Goal: Find specific page/section: Find specific page/section

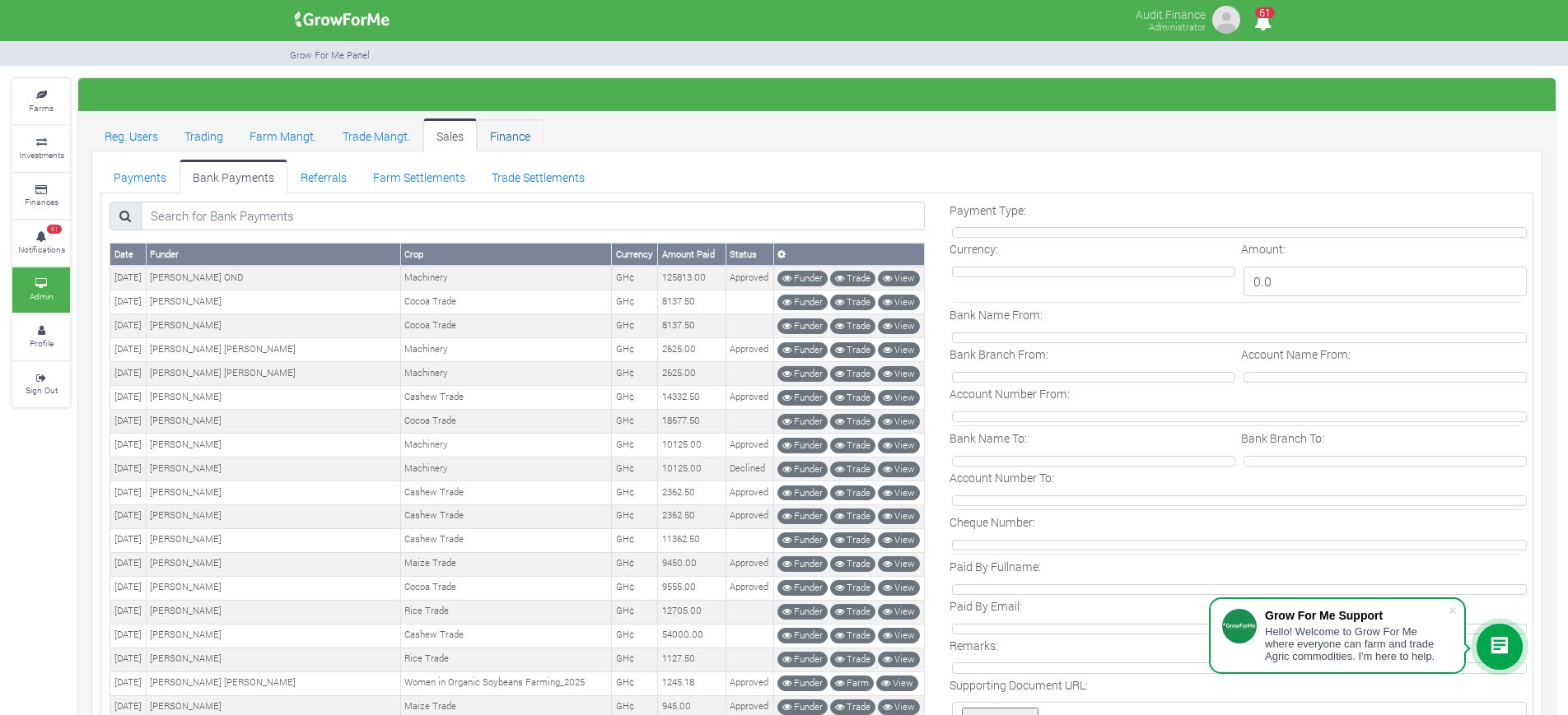
click at [517, 132] on link "Finance" at bounding box center [510, 135] width 67 height 33
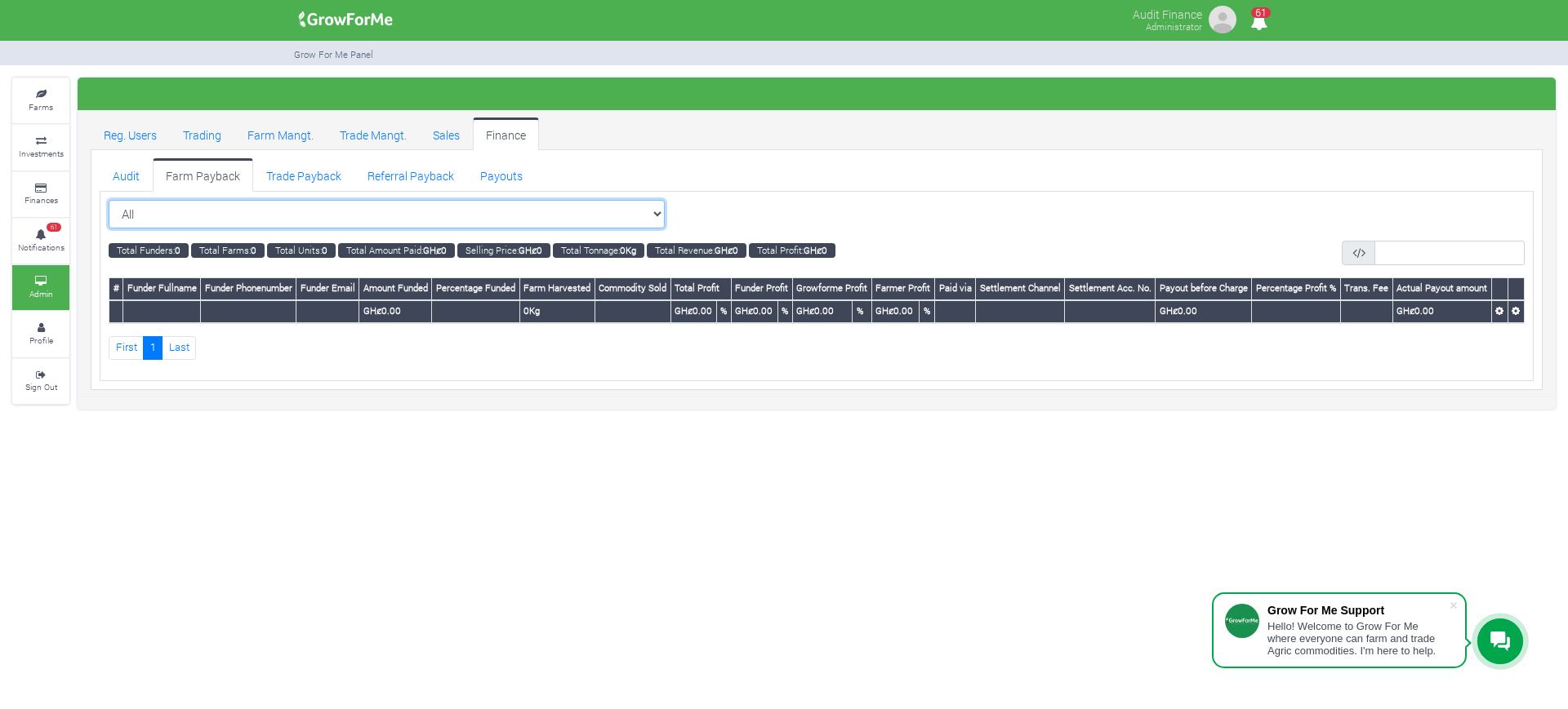
click at [609, 201] on select "All All Women in Maize VIII_2025 (Women in Maize VIII_2025)" at bounding box center [386, 215] width 556 height 30
select select "?cropschedule=37"
click at [109, 200] on select "All All Women in Maize VIII_2025 (Women in Maize VIII_2025)" at bounding box center [386, 215] width 556 height 30
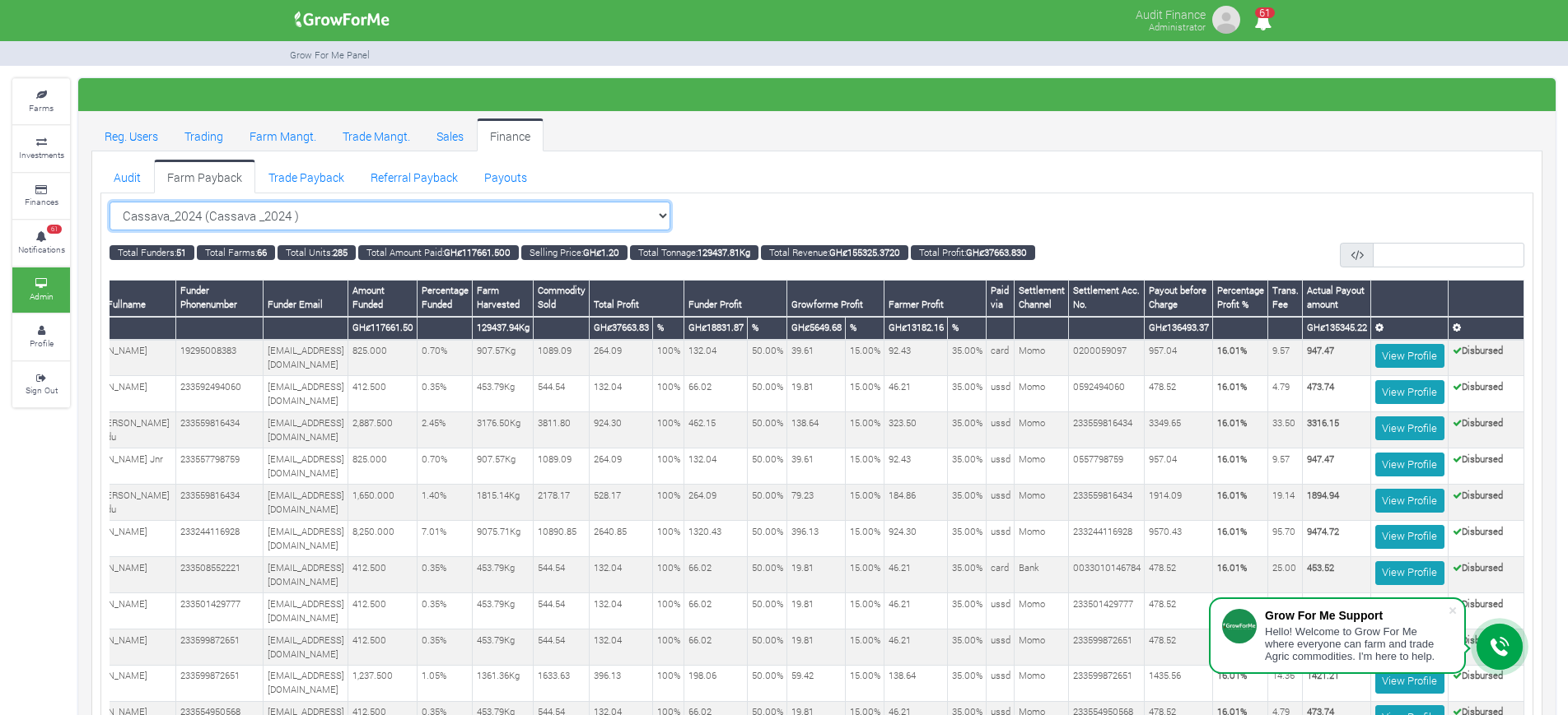
click at [621, 208] on select "Cassava_2024 (Cassava _2024 ) All Women in Maize VIII_2025 (Women in Maize VIII…" at bounding box center [390, 216] width 560 height 30
select select "?cropschedule=41"
click at [110, 201] on select "Cassava_2024 (Cassava _2024 ) All Women in Maize VIII_2025 (Women in Maize VIII…" at bounding box center [390, 216] width 560 height 30
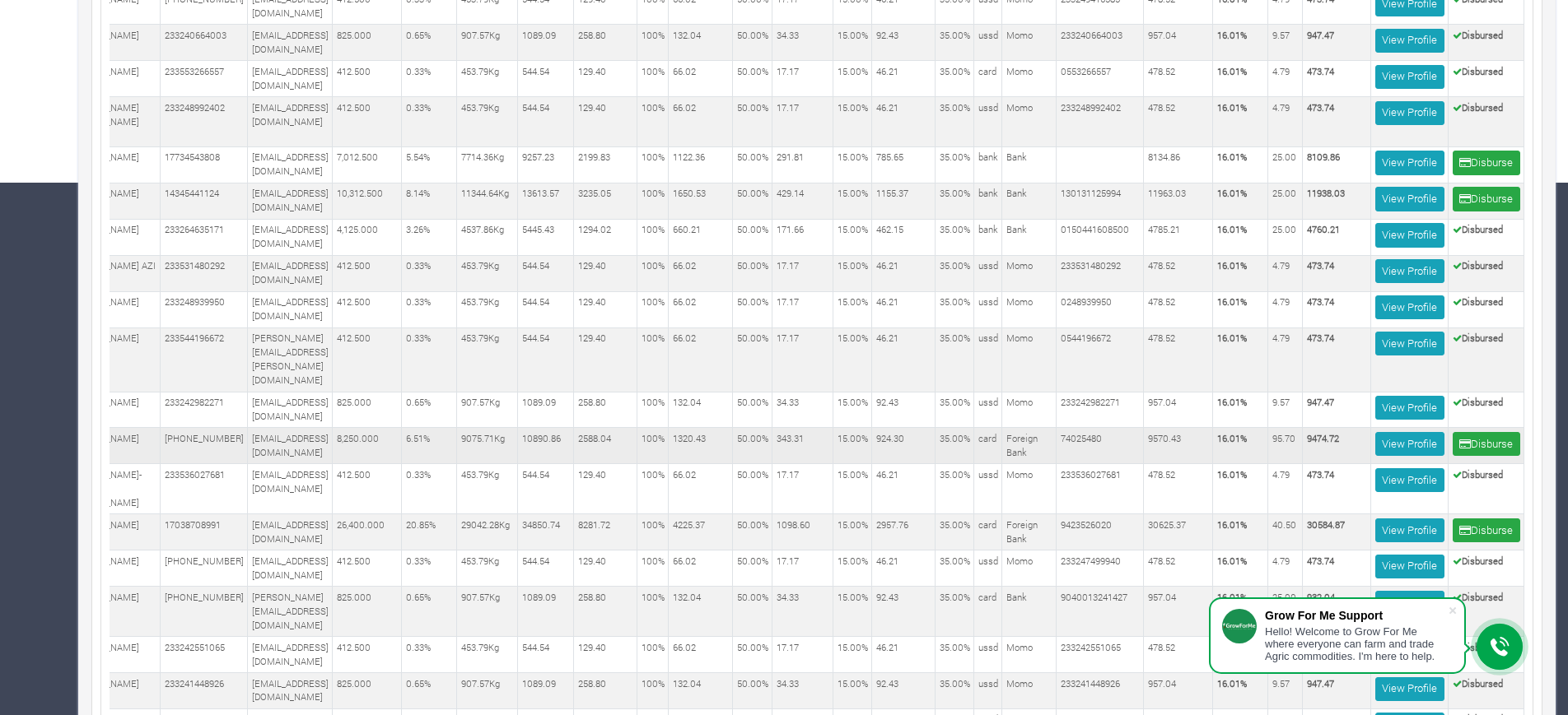
scroll to position [0, 97]
click at [1420, 432] on link "View Profile" at bounding box center [1409, 444] width 69 height 24
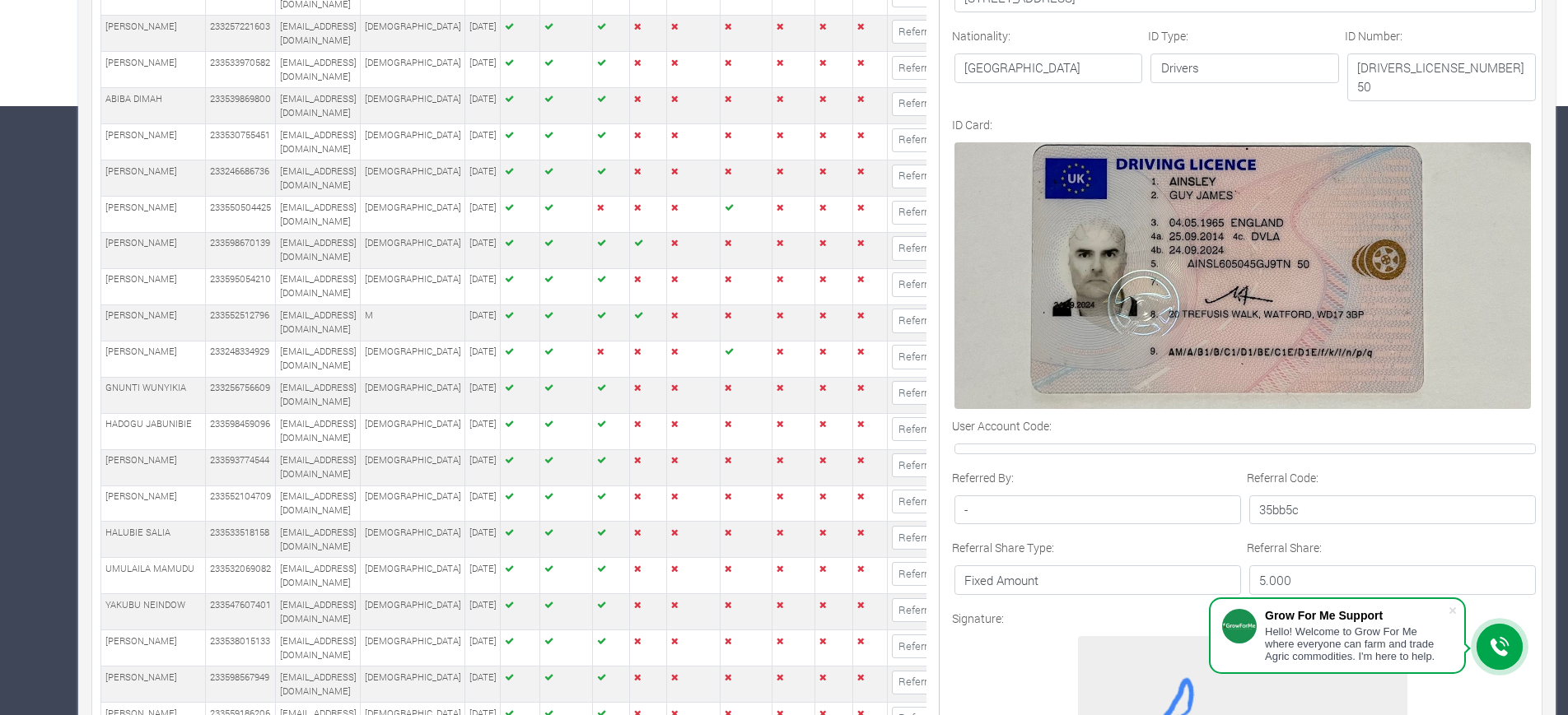
scroll to position [464, 0]
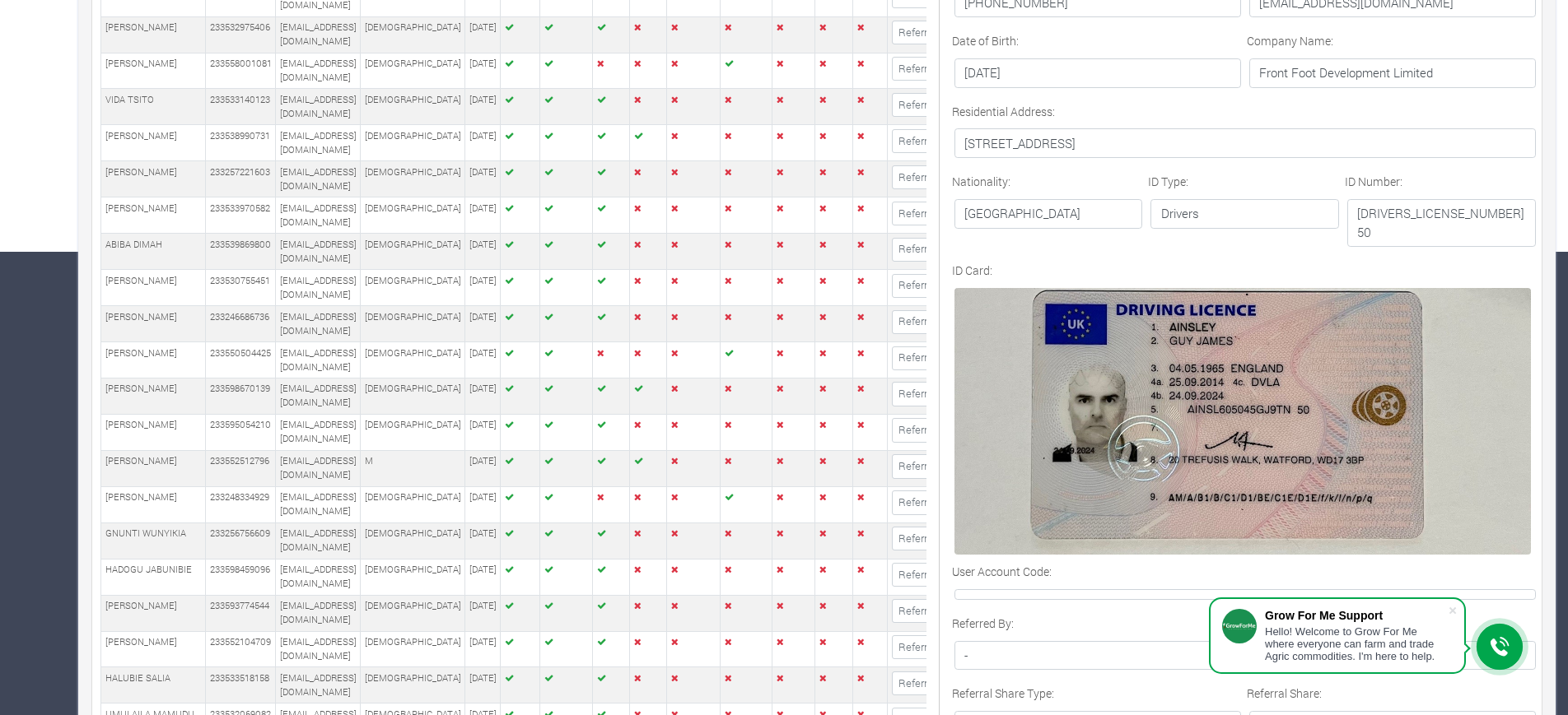
click at [1420, 363] on img at bounding box center [1242, 421] width 577 height 266
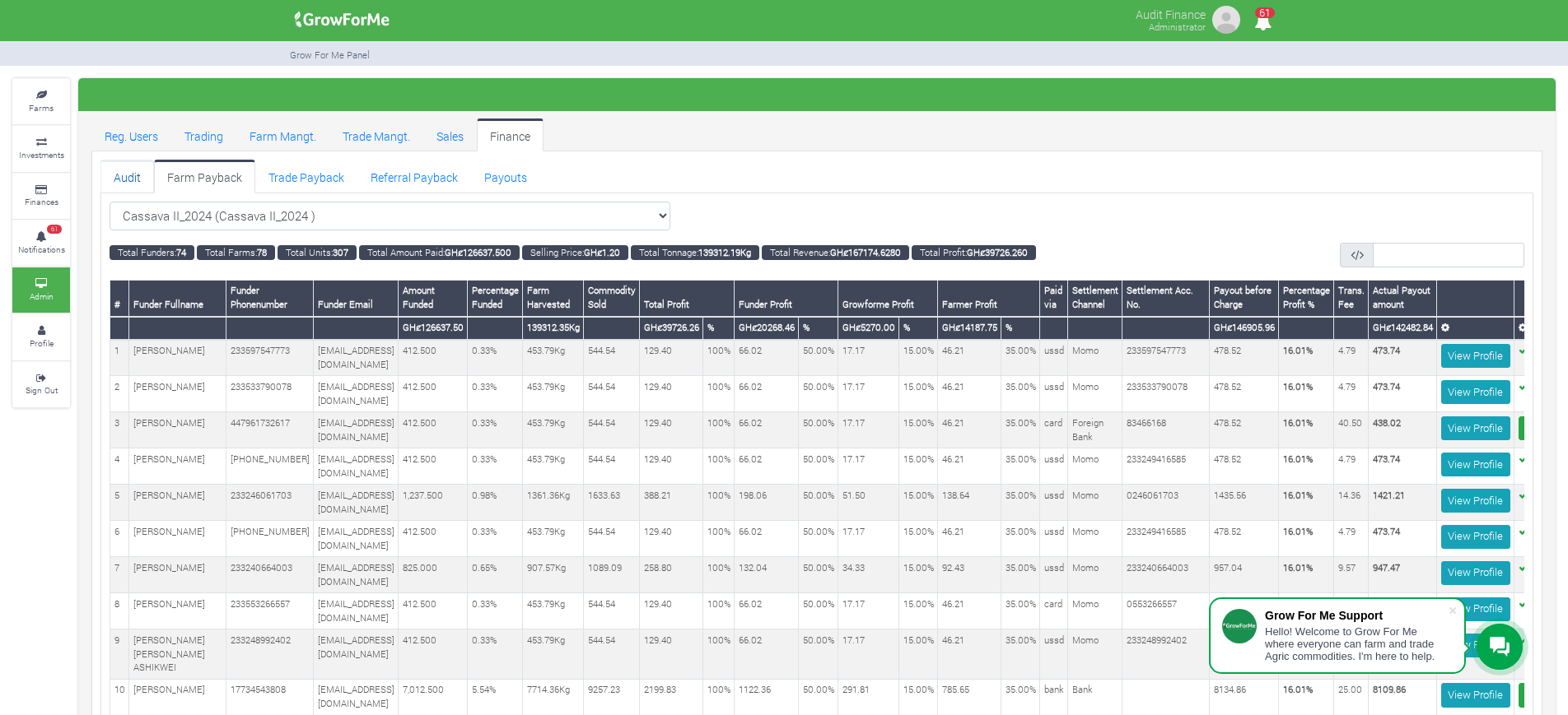
click at [129, 184] on link "Audit" at bounding box center [127, 176] width 53 height 33
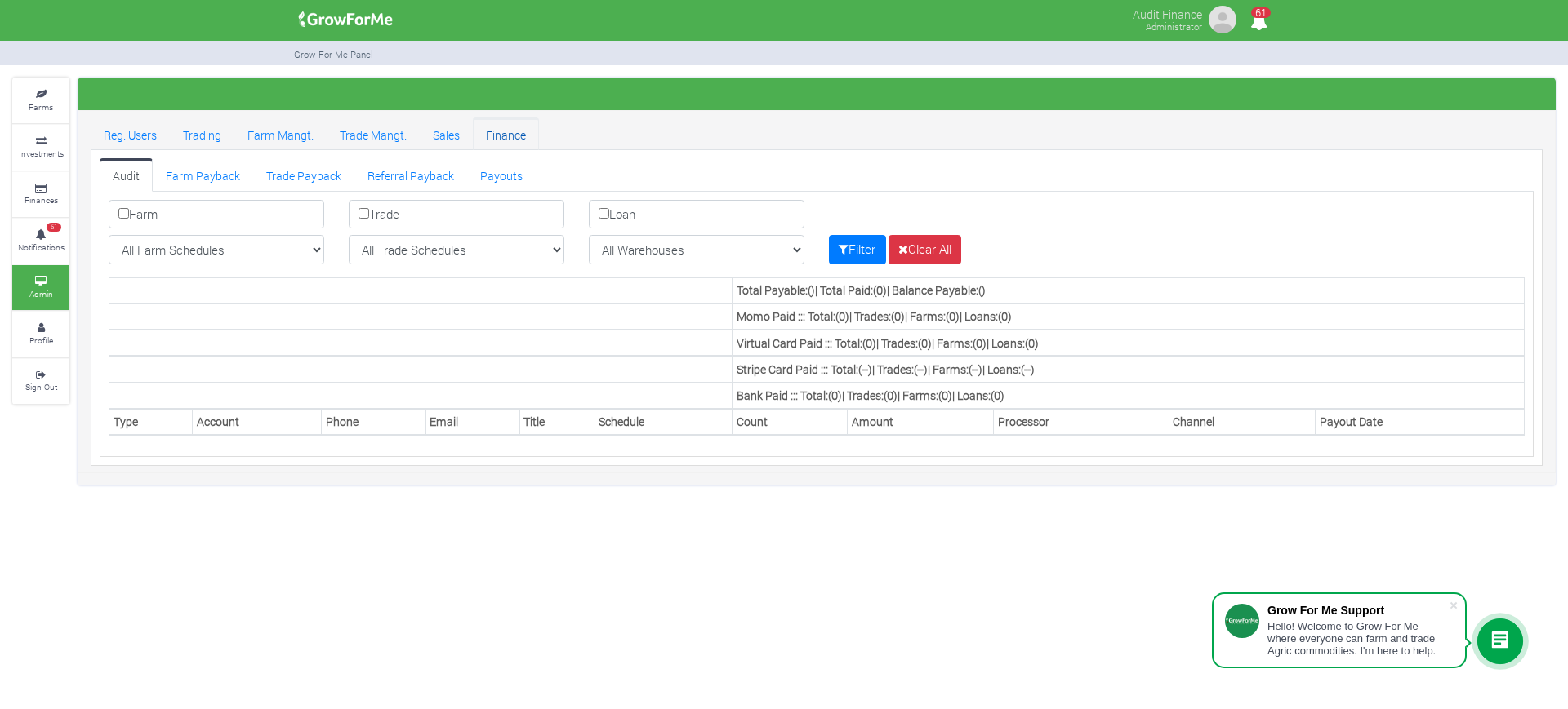
click at [510, 139] on link "Finance" at bounding box center [506, 134] width 66 height 33
click at [453, 138] on link "Sales" at bounding box center [446, 134] width 53 height 33
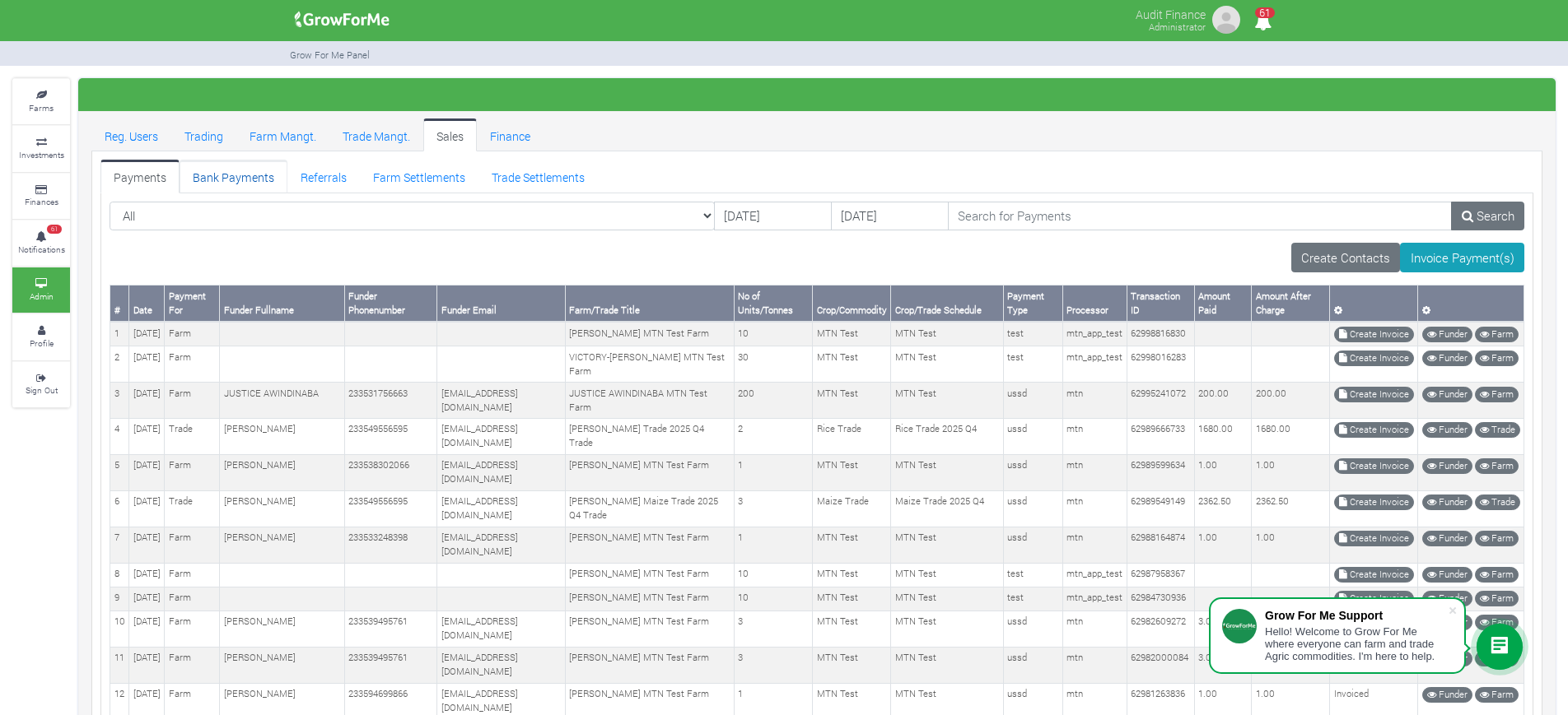
click at [246, 182] on link "Bank Payments" at bounding box center [234, 176] width 108 height 33
